Goal: Task Accomplishment & Management: Complete application form

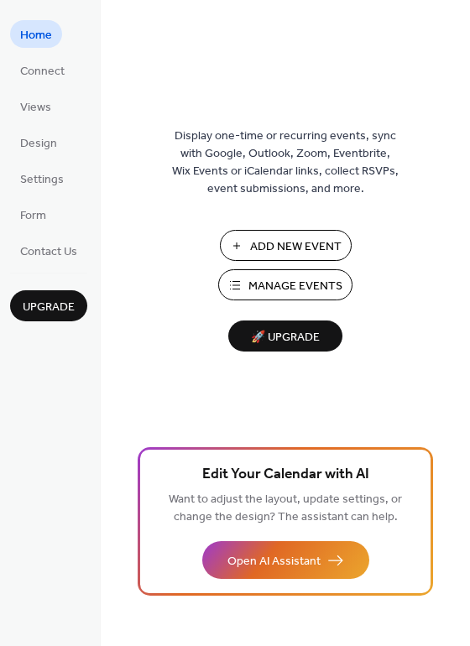
click at [269, 244] on span "Add New Event" at bounding box center [295, 247] width 91 height 18
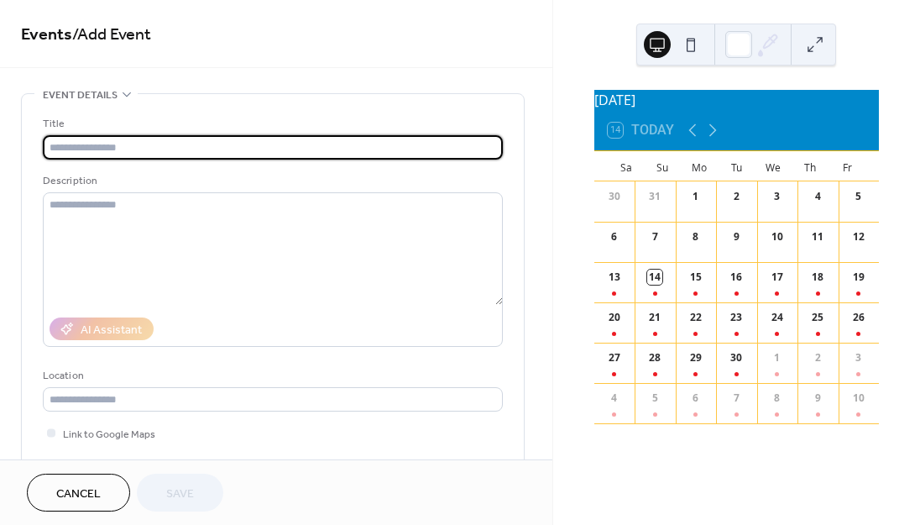
click at [291, 151] on input "text" at bounding box center [273, 147] width 460 height 24
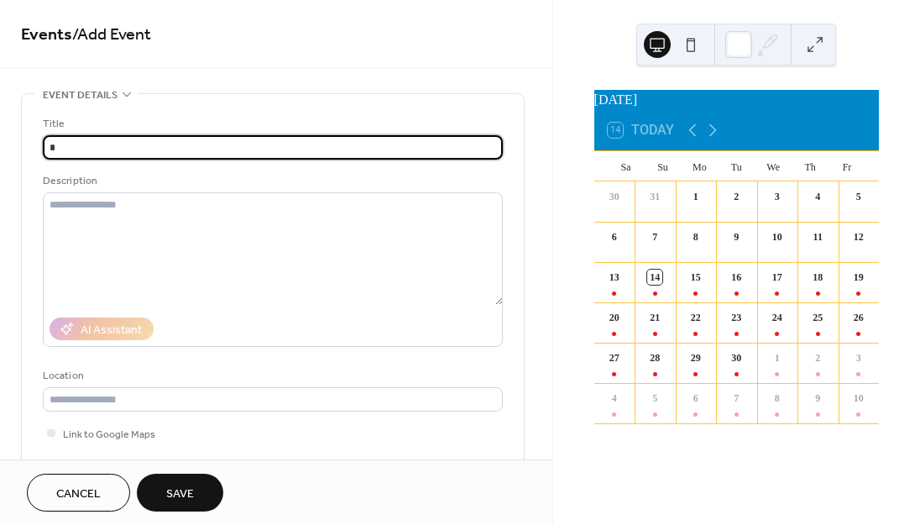
type input "*"
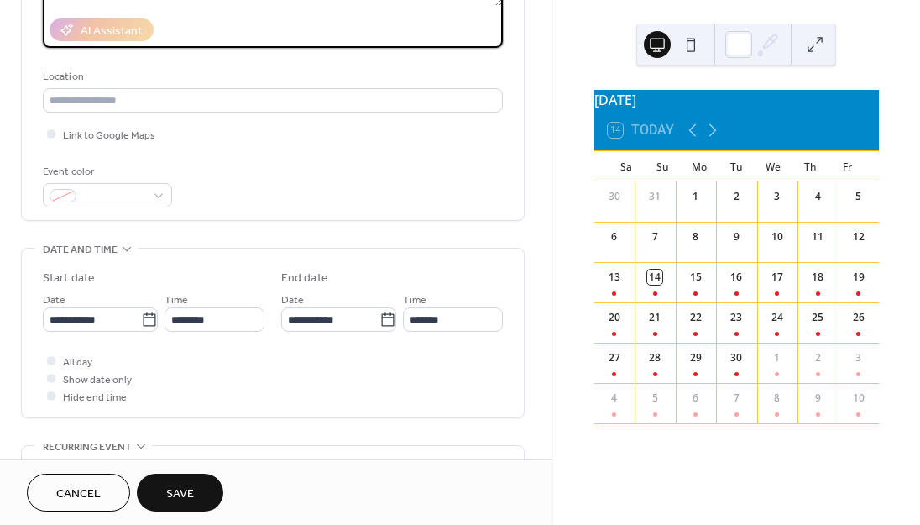
scroll to position [309, 0]
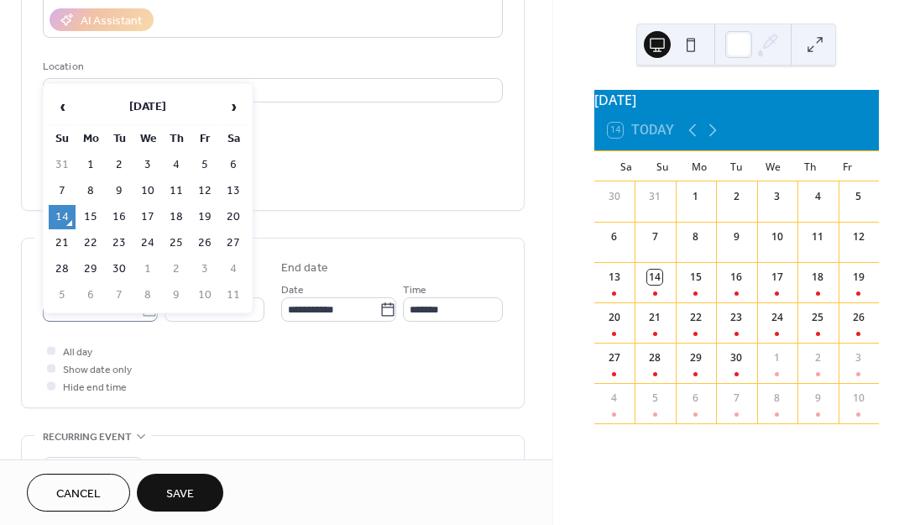
click at [147, 310] on icon at bounding box center [149, 309] width 17 height 17
click at [141, 310] on input "**********" at bounding box center [92, 309] width 98 height 24
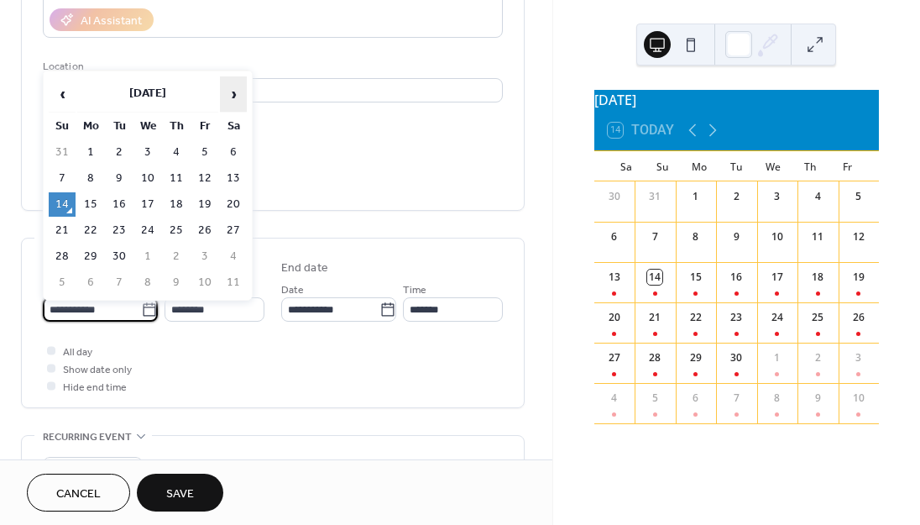
click at [233, 94] on span "›" at bounding box center [233, 94] width 25 height 34
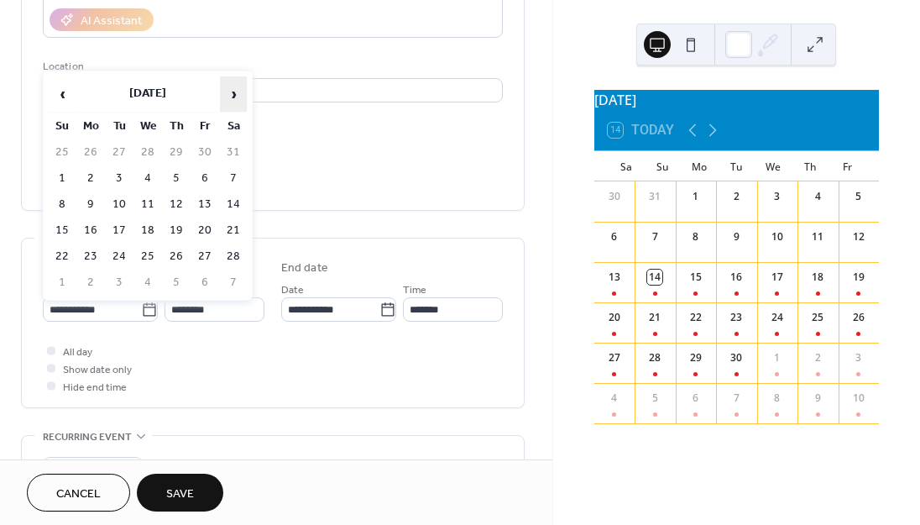
click at [233, 94] on span "›" at bounding box center [233, 94] width 25 height 34
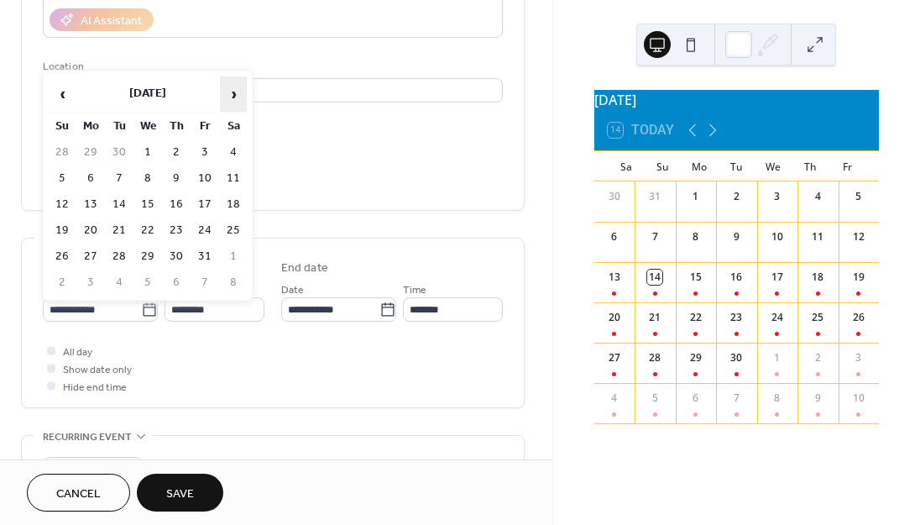
click at [233, 94] on span "›" at bounding box center [233, 94] width 25 height 34
click at [233, 93] on span "›" at bounding box center [233, 94] width 25 height 34
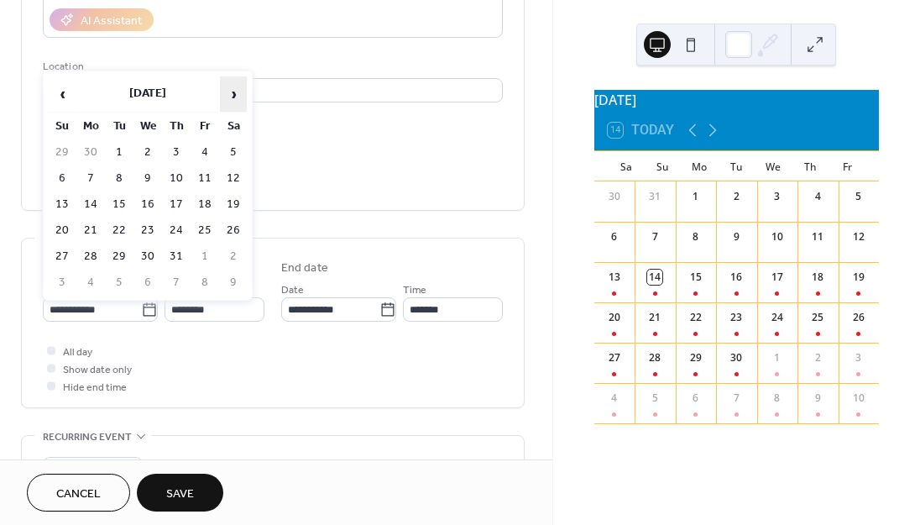
click at [233, 93] on span "›" at bounding box center [233, 94] width 25 height 34
click at [234, 248] on td "30" at bounding box center [233, 256] width 27 height 24
type input "**********"
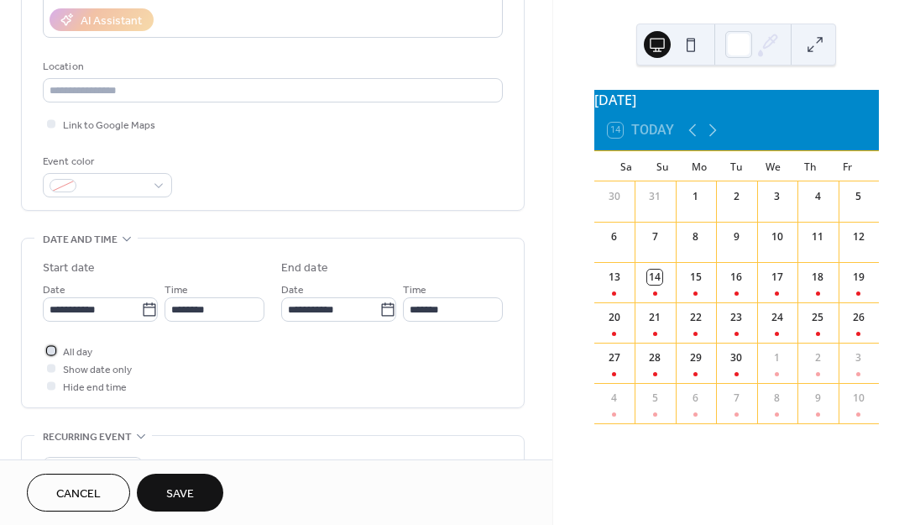
click at [49, 349] on div at bounding box center [51, 350] width 8 height 8
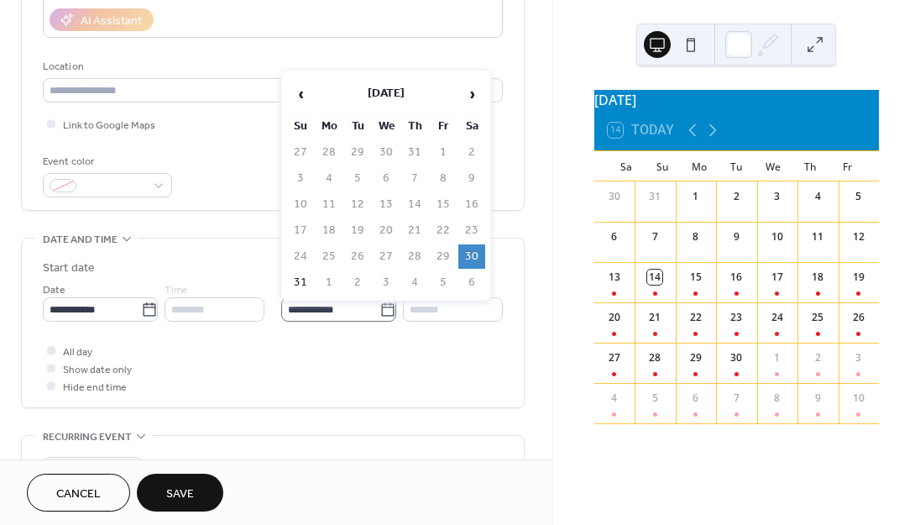
click at [383, 314] on icon at bounding box center [387, 309] width 17 height 17
click at [379, 314] on input "**********" at bounding box center [330, 309] width 98 height 24
click at [469, 91] on span "›" at bounding box center [471, 94] width 25 height 34
click at [470, 201] on td "20" at bounding box center [471, 204] width 27 height 24
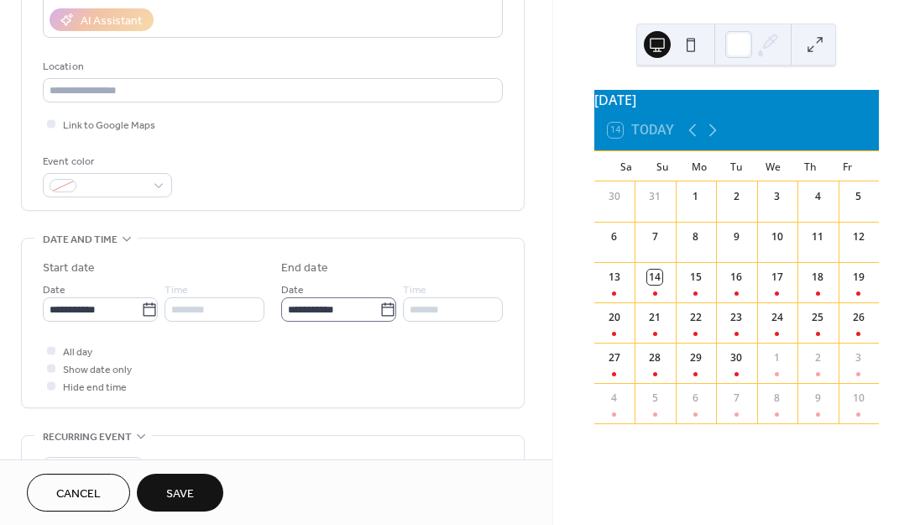
click at [381, 308] on icon at bounding box center [387, 309] width 17 height 17
click at [379, 308] on input "**********" at bounding box center [330, 309] width 98 height 24
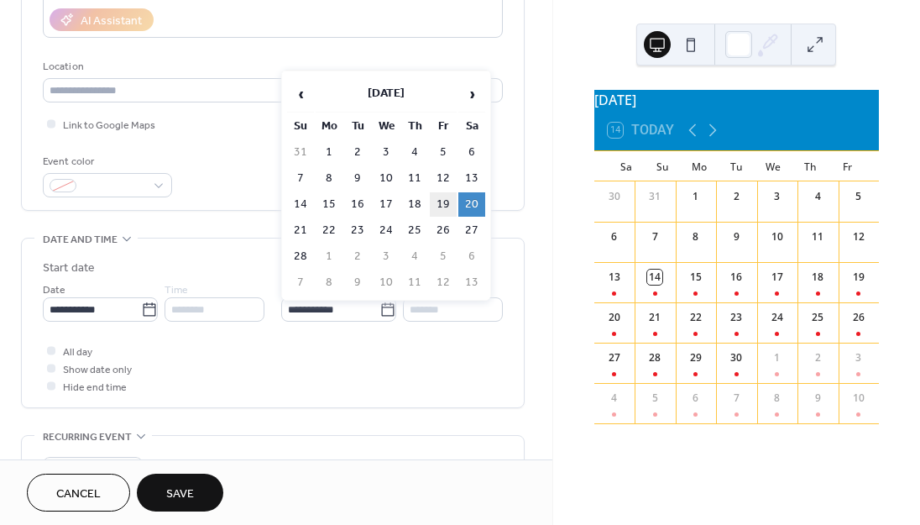
click at [442, 201] on td "19" at bounding box center [443, 204] width 27 height 24
type input "**********"
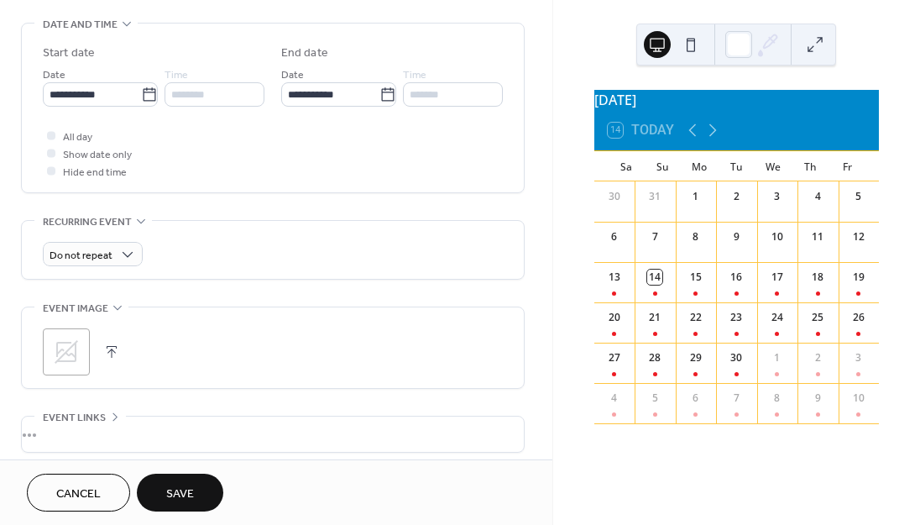
scroll to position [528, 0]
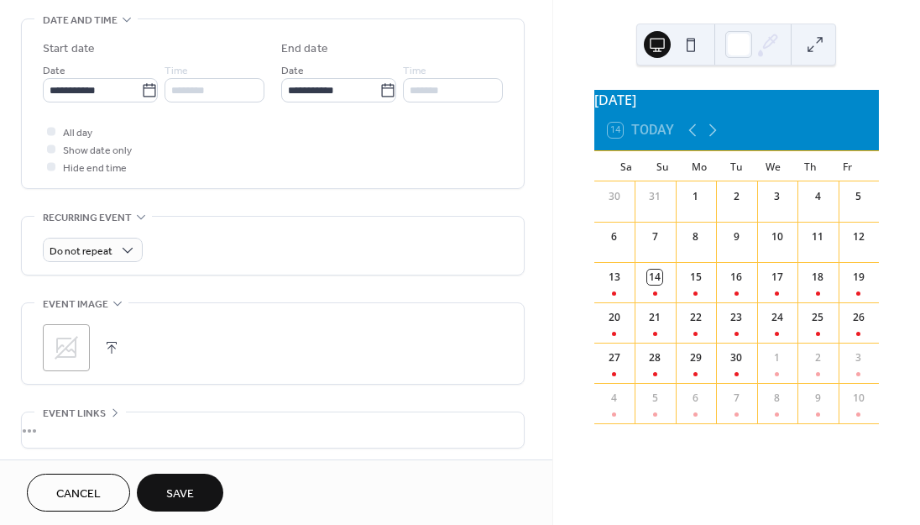
click at [192, 485] on span "Save" at bounding box center [180, 494] width 28 height 18
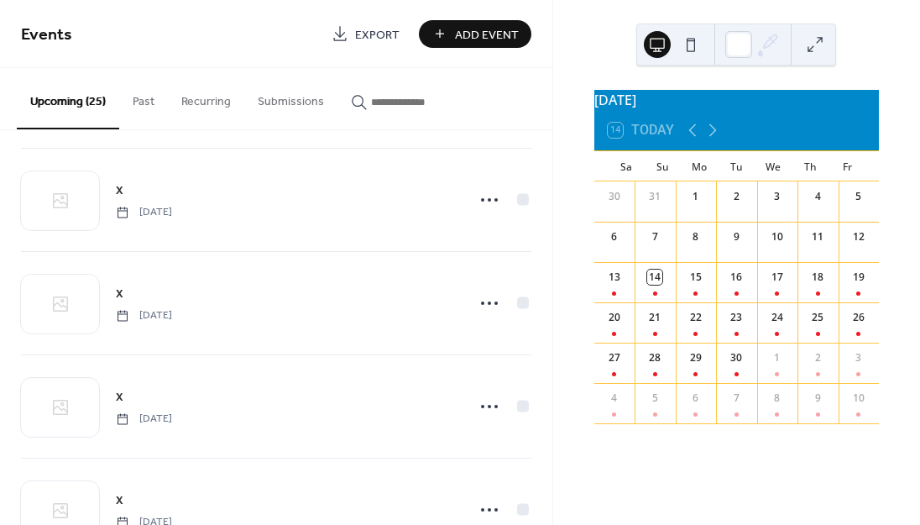
scroll to position [2236, 0]
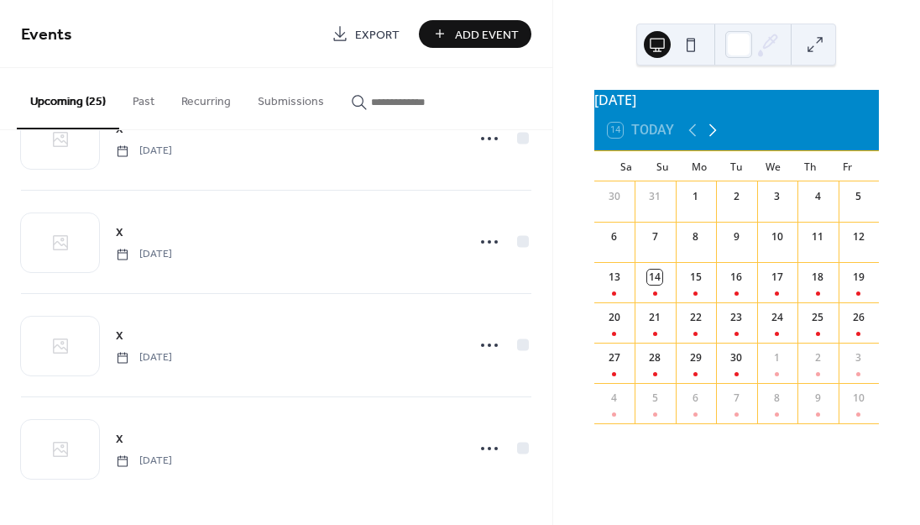
click at [715, 139] on icon at bounding box center [713, 130] width 20 height 20
click at [717, 139] on icon at bounding box center [713, 130] width 20 height 20
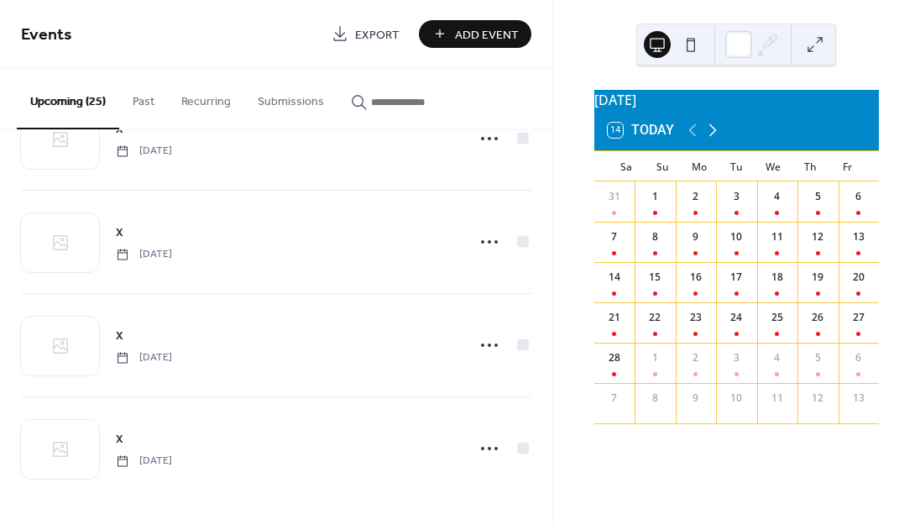
click at [717, 139] on icon at bounding box center [713, 130] width 20 height 20
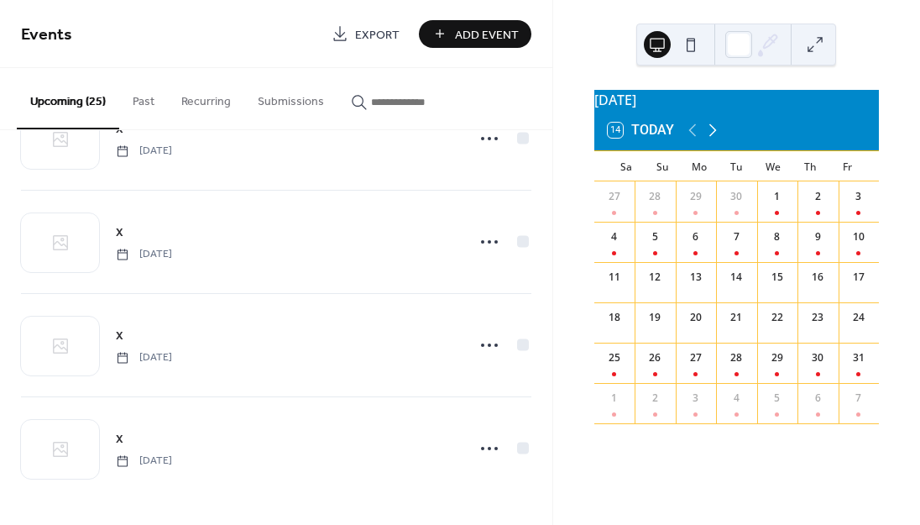
click at [717, 139] on icon at bounding box center [713, 130] width 20 height 20
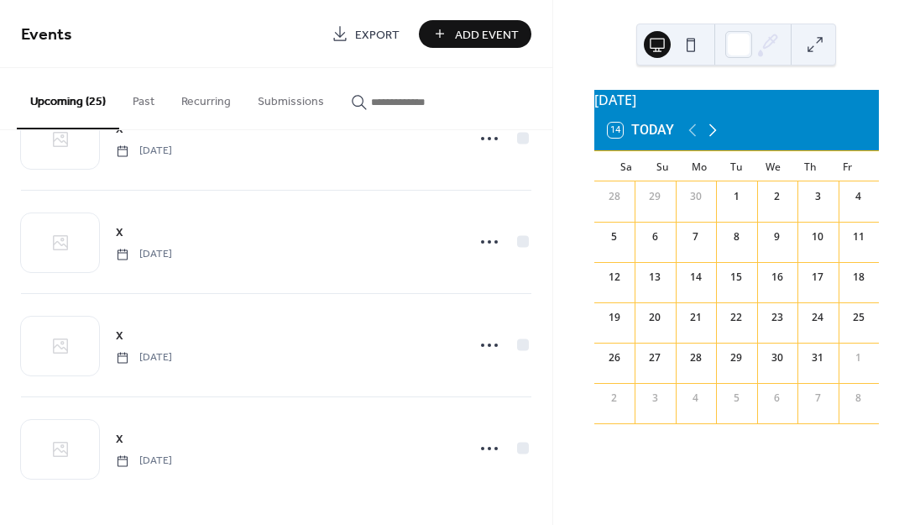
click at [717, 139] on icon at bounding box center [713, 130] width 20 height 20
click at [717, 140] on icon at bounding box center [713, 130] width 20 height 20
